Goal: Navigation & Orientation: Find specific page/section

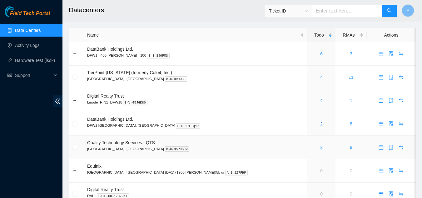
click at [320, 149] on link "2" at bounding box center [321, 147] width 2 height 5
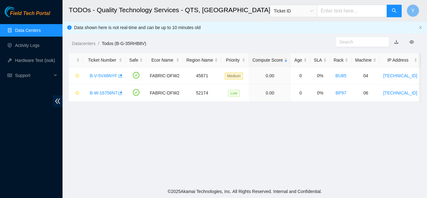
click at [31, 30] on link "Data Centers" at bounding box center [28, 30] width 26 height 5
